Goal: Entertainment & Leisure: Consume media (video, audio)

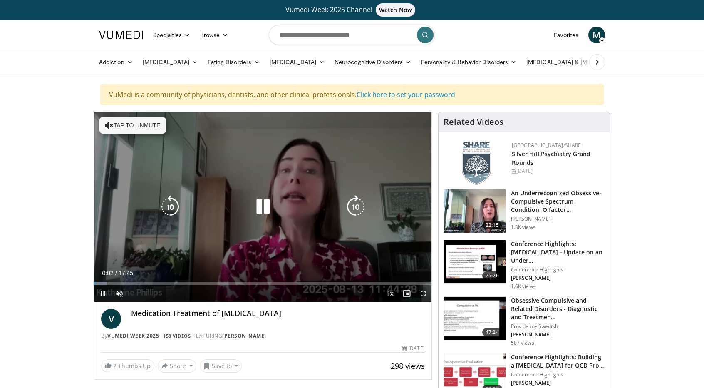
click at [152, 122] on button "Tap to unmute" at bounding box center [132, 125] width 67 height 17
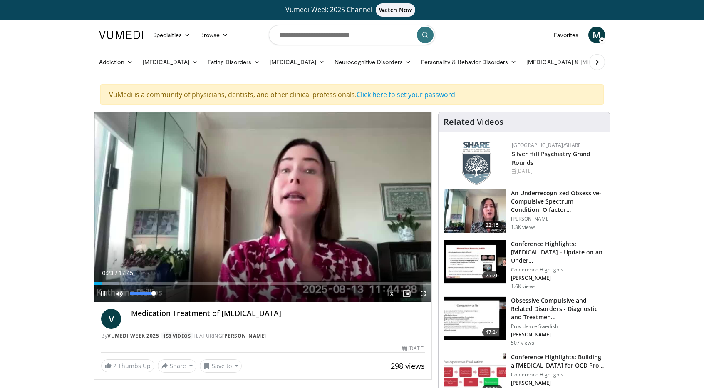
click at [121, 289] on span "Video Player" at bounding box center [119, 293] width 17 height 17
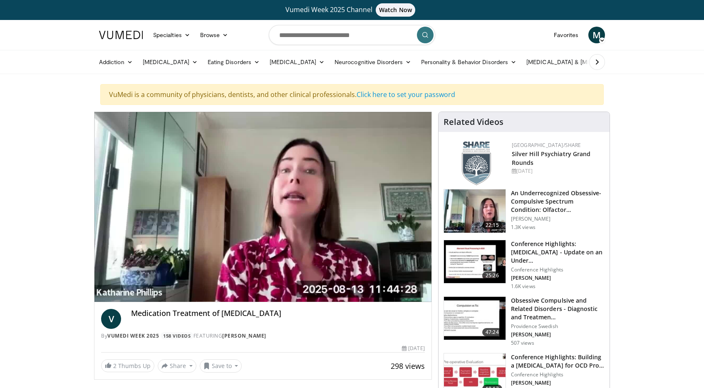
click at [121, 289] on video-js "**********" at bounding box center [262, 207] width 337 height 190
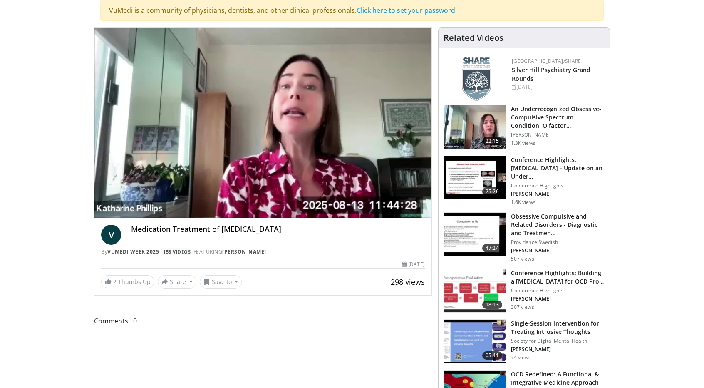
scroll to position [83, 0]
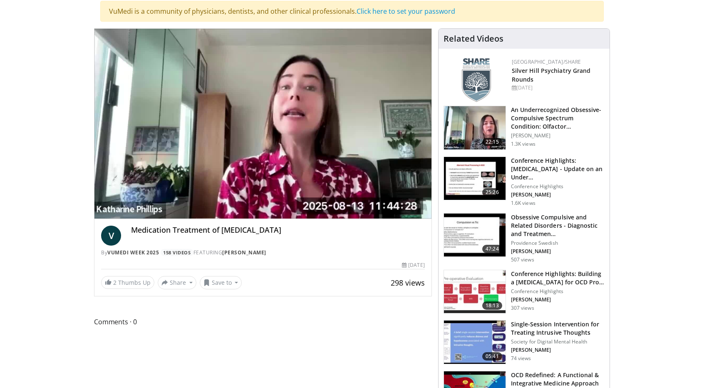
click at [476, 178] on img at bounding box center [475, 178] width 62 height 43
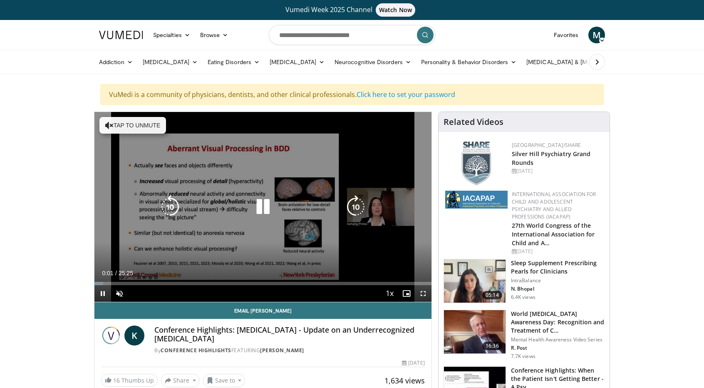
click at [147, 125] on button "Tap to unmute" at bounding box center [132, 125] width 67 height 17
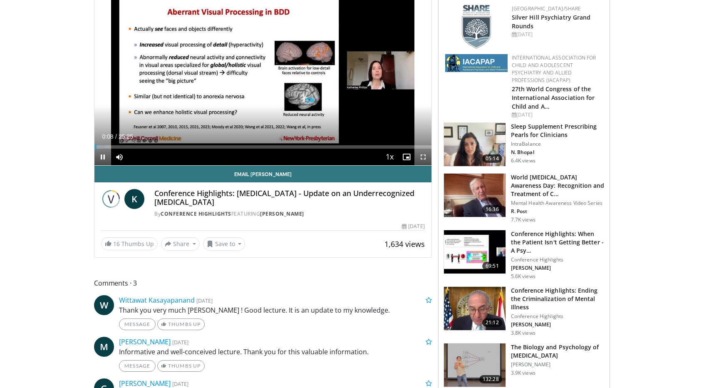
scroll to position [83, 0]
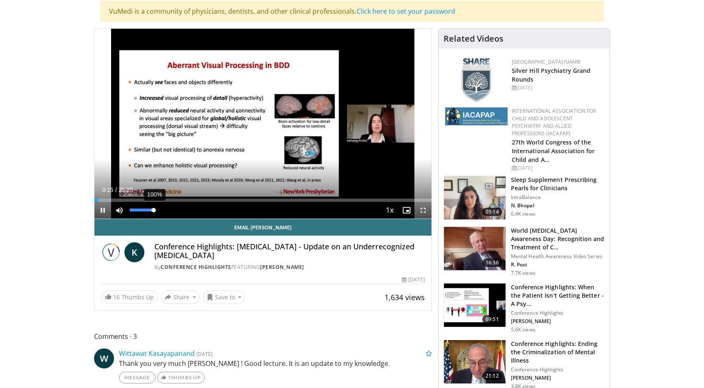
click at [153, 208] on div "Volume Level" at bounding box center [142, 209] width 24 height 3
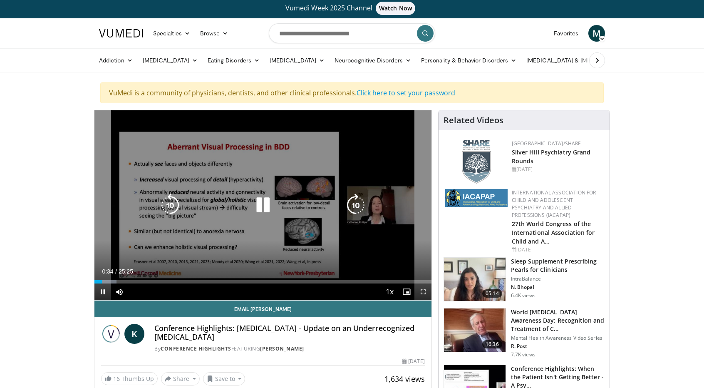
scroll to position [0, 0]
